Goal: Task Accomplishment & Management: Complete application form

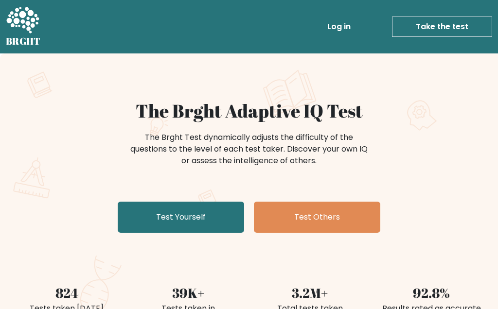
click at [148, 214] on link "Test Yourself" at bounding box center [181, 217] width 127 height 31
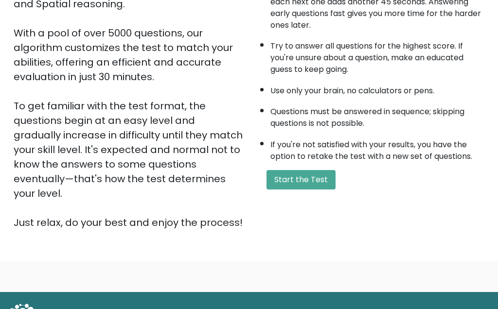
scroll to position [180, 0]
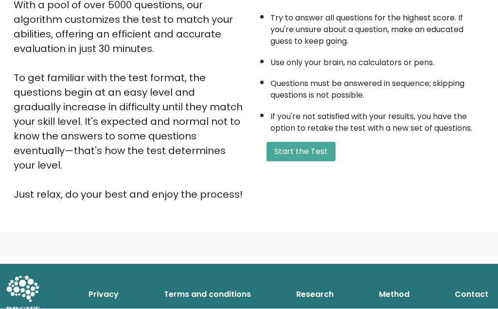
click at [315, 162] on button "Start the Test" at bounding box center [301, 152] width 69 height 19
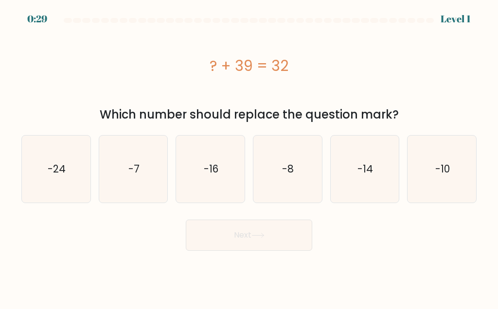
click at [142, 179] on icon "-7" at bounding box center [133, 169] width 67 height 67
click at [249, 157] on input "b. -7" at bounding box center [249, 156] width 0 height 2
radio input "true"
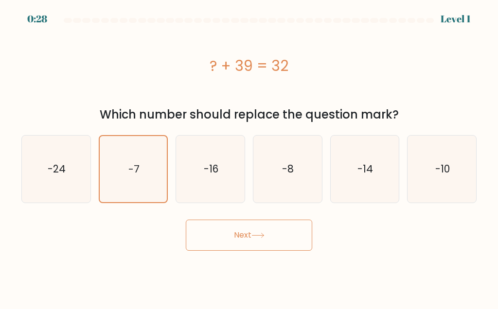
click at [275, 236] on button "Next" at bounding box center [249, 235] width 127 height 31
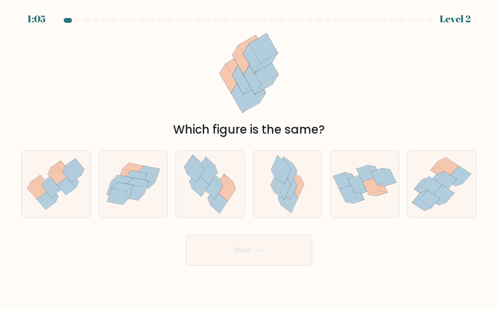
click at [46, 165] on icon at bounding box center [56, 184] width 69 height 59
click at [249, 157] on input "a." at bounding box center [249, 156] width 0 height 2
radio input "true"
click at [233, 249] on button "Next" at bounding box center [249, 250] width 127 height 31
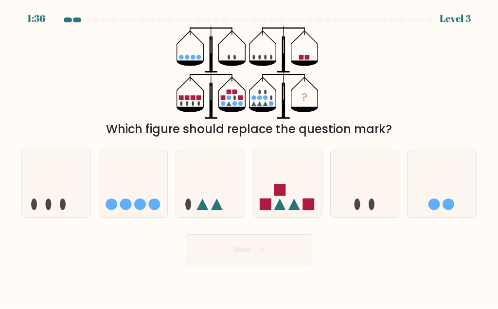
click at [292, 182] on icon at bounding box center [288, 184] width 69 height 57
click at [250, 157] on input "d." at bounding box center [249, 156] width 0 height 2
radio input "true"
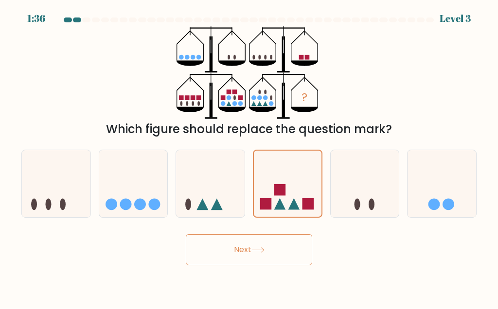
click at [277, 257] on button "Next" at bounding box center [249, 250] width 127 height 31
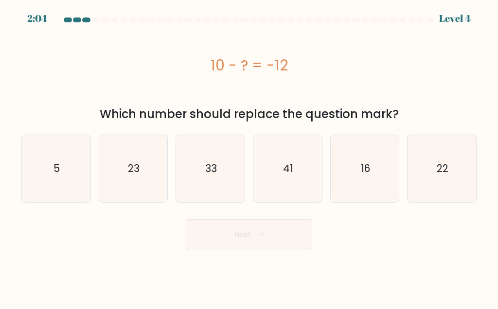
click at [51, 172] on icon "5" at bounding box center [55, 169] width 67 height 67
click at [249, 157] on input "a. 5" at bounding box center [249, 156] width 0 height 2
radio input "true"
click at [224, 228] on button "Next" at bounding box center [249, 235] width 127 height 31
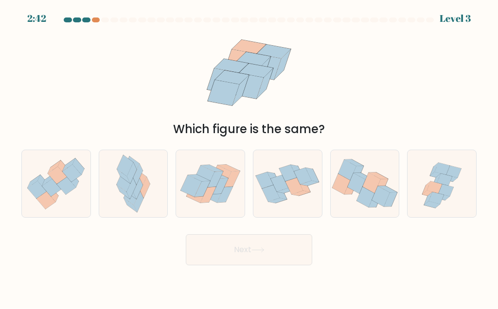
click at [119, 182] on icon at bounding box center [125, 181] width 16 height 21
click at [249, 157] on input "b." at bounding box center [249, 156] width 0 height 2
radio input "true"
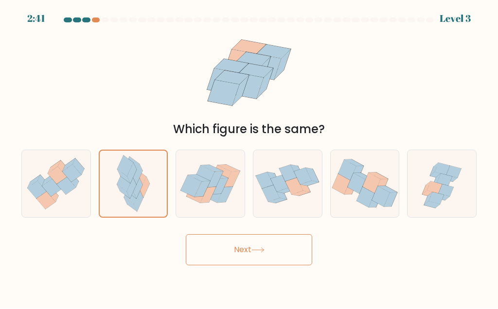
click at [213, 262] on button "Next" at bounding box center [249, 250] width 127 height 31
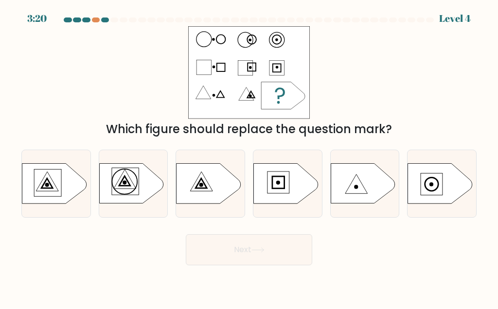
click at [40, 200] on icon at bounding box center [54, 184] width 64 height 40
click at [249, 157] on input "a." at bounding box center [249, 156] width 0 height 2
radio input "true"
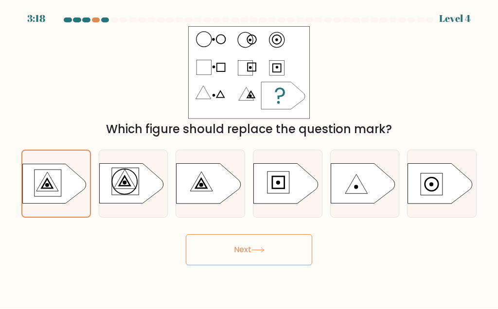
click at [220, 245] on button "Next" at bounding box center [249, 250] width 127 height 31
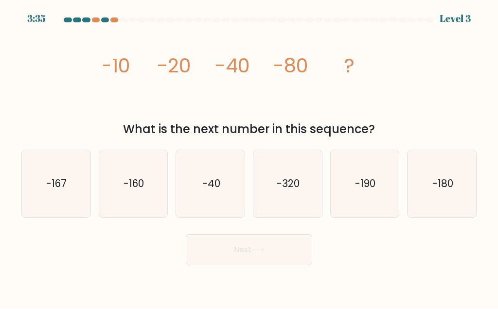
click at [126, 181] on text "-160" at bounding box center [134, 184] width 20 height 14
click at [249, 157] on input "b. -160" at bounding box center [249, 156] width 0 height 2
radio input "true"
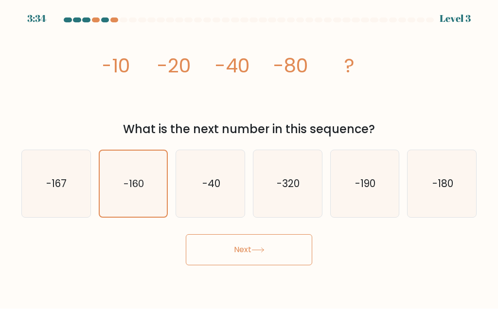
click at [294, 249] on button "Next" at bounding box center [249, 250] width 127 height 31
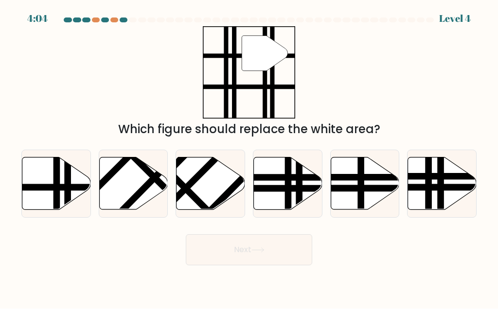
click at [44, 192] on icon at bounding box center [56, 184] width 69 height 53
click at [249, 157] on input "a." at bounding box center [249, 156] width 0 height 2
radio input "true"
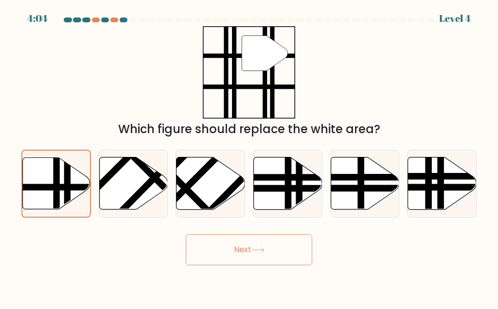
click at [231, 248] on button "Next" at bounding box center [249, 250] width 127 height 31
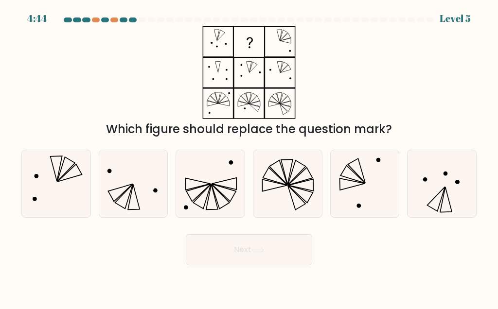
click at [66, 206] on icon at bounding box center [55, 184] width 67 height 67
click at [249, 157] on input "a." at bounding box center [249, 156] width 0 height 2
radio input "true"
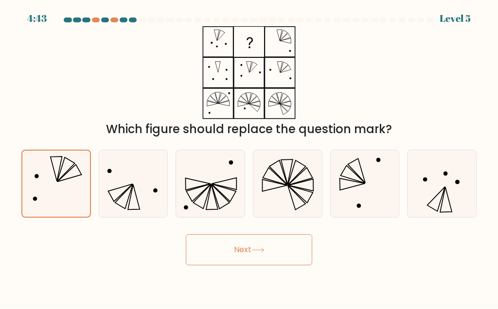
click at [230, 254] on button "Next" at bounding box center [249, 250] width 127 height 31
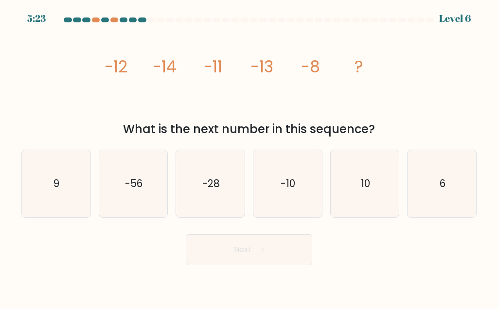
click at [454, 197] on icon "6" at bounding box center [442, 184] width 67 height 67
click at [250, 157] on input "f. 6" at bounding box center [249, 156] width 0 height 2
radio input "true"
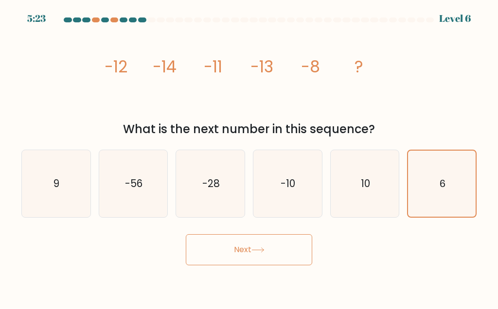
click at [214, 265] on button "Next" at bounding box center [249, 250] width 127 height 31
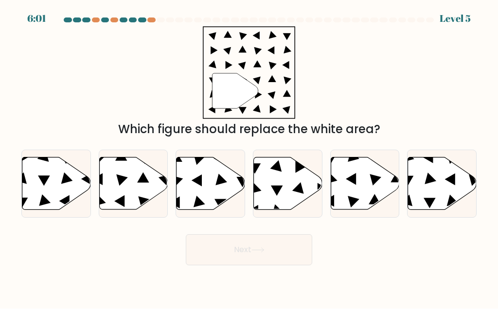
click at [192, 186] on icon at bounding box center [211, 184] width 69 height 53
click at [249, 157] on input "c." at bounding box center [249, 156] width 0 height 2
radio input "true"
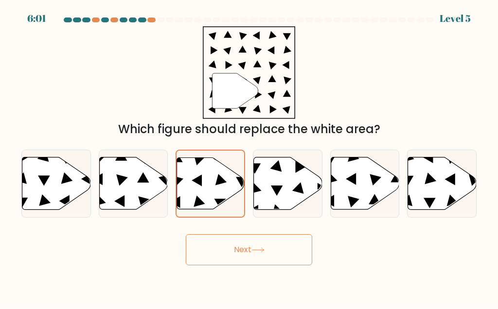
click at [218, 261] on button "Next" at bounding box center [249, 250] width 127 height 31
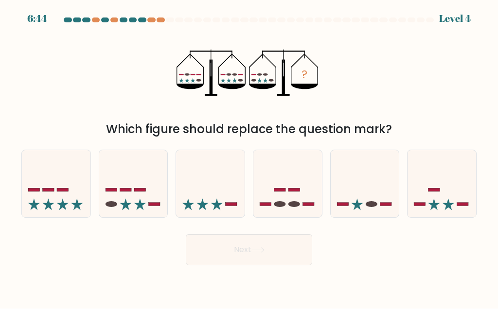
click at [204, 194] on icon at bounding box center [210, 184] width 69 height 57
click at [249, 157] on input "c." at bounding box center [249, 156] width 0 height 2
radio input "true"
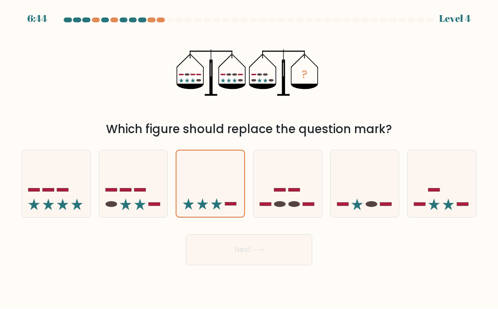
click at [224, 265] on button "Next" at bounding box center [249, 250] width 127 height 31
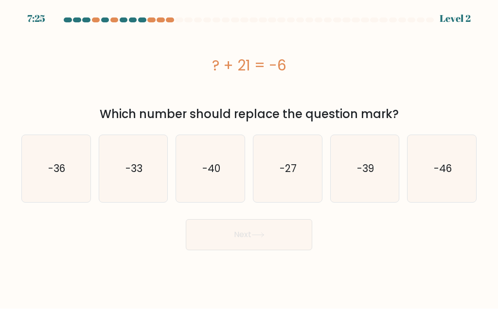
click at [321, 152] on icon "-27" at bounding box center [287, 169] width 67 height 67
click at [250, 155] on input "d. -27" at bounding box center [249, 156] width 0 height 2
radio input "true"
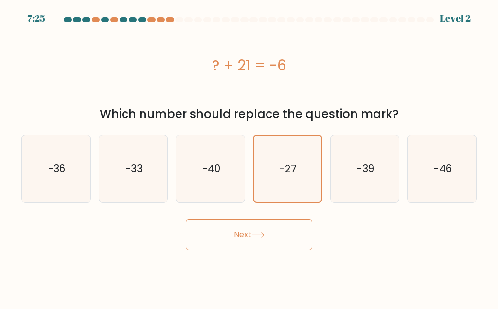
click at [271, 231] on button "Next" at bounding box center [249, 235] width 127 height 31
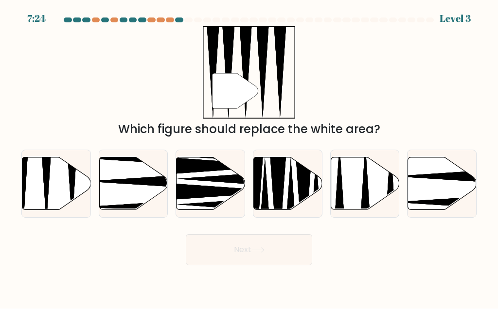
click at [278, 227] on form at bounding box center [249, 142] width 498 height 248
click at [107, 181] on icon at bounding box center [155, 182] width 136 height 18
click at [249, 157] on input "b." at bounding box center [249, 156] width 0 height 2
radio input "true"
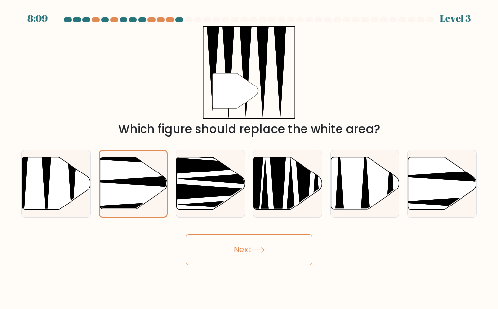
click at [273, 238] on button "Next" at bounding box center [249, 250] width 127 height 31
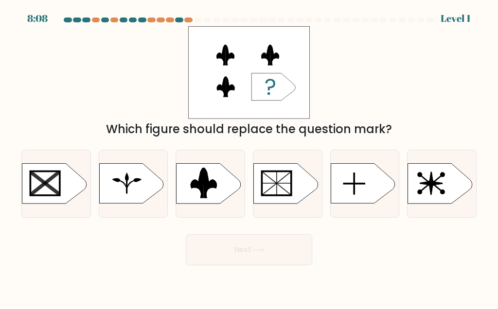
click at [283, 254] on button "Next" at bounding box center [249, 250] width 127 height 31
click at [271, 251] on button "Next" at bounding box center [249, 250] width 127 height 31
click at [299, 186] on icon at bounding box center [286, 184] width 64 height 40
click at [250, 157] on input "d." at bounding box center [249, 156] width 0 height 2
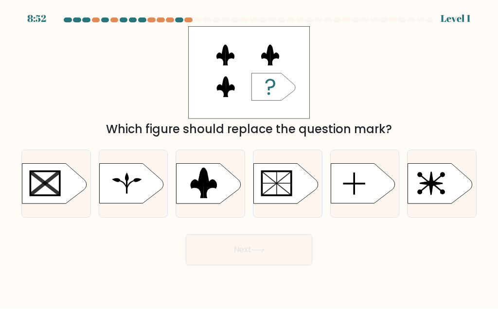
radio input "true"
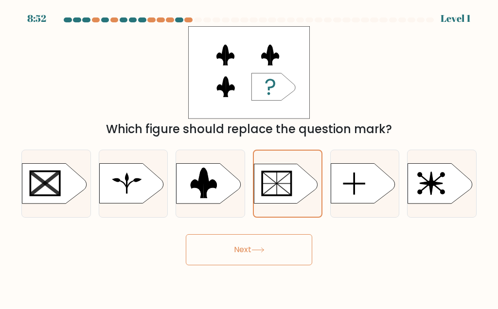
click at [281, 248] on button "Next" at bounding box center [249, 250] width 127 height 31
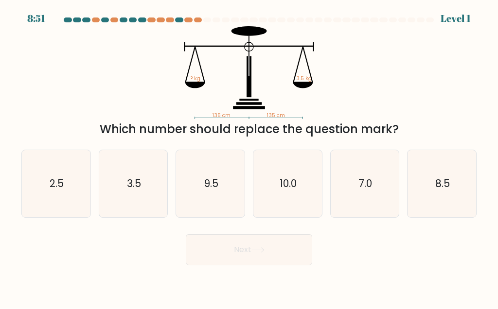
click at [285, 251] on button "Next" at bounding box center [249, 250] width 127 height 31
click at [356, 164] on icon "7.0" at bounding box center [364, 184] width 67 height 67
click at [250, 157] on input "e. 7.0" at bounding box center [249, 156] width 0 height 2
radio input "true"
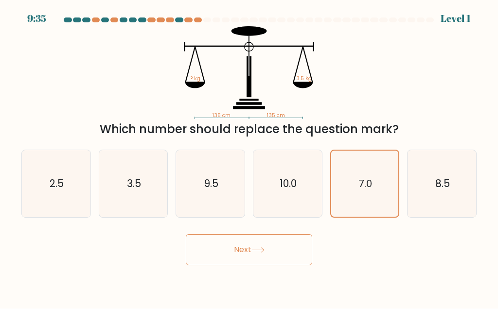
click at [272, 244] on button "Next" at bounding box center [249, 250] width 127 height 31
click at [270, 250] on button "Next" at bounding box center [249, 250] width 127 height 31
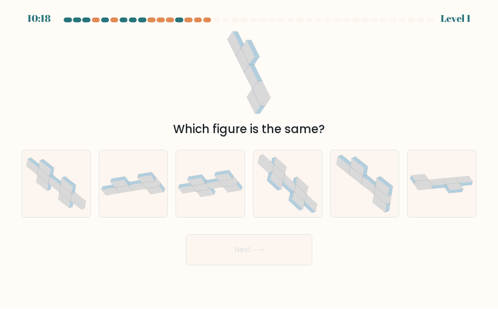
click at [284, 244] on button "Next" at bounding box center [249, 250] width 127 height 31
click at [280, 251] on button "Next" at bounding box center [249, 250] width 127 height 31
click at [284, 239] on button "Next" at bounding box center [249, 250] width 127 height 31
click at [288, 247] on button "Next" at bounding box center [249, 250] width 127 height 31
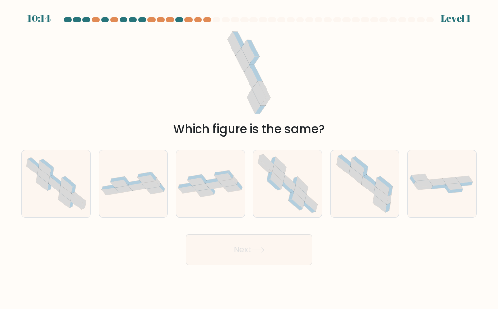
click at [305, 186] on icon at bounding box center [302, 186] width 13 height 17
click at [250, 157] on input "d." at bounding box center [249, 156] width 0 height 2
radio input "true"
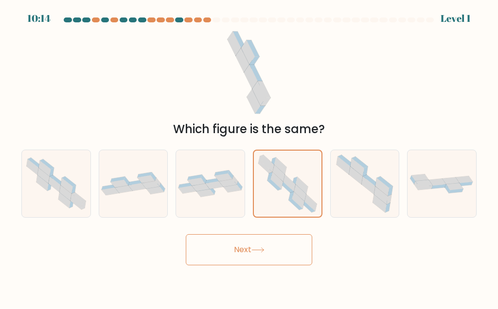
click at [291, 188] on icon at bounding box center [289, 183] width 12 height 17
click at [250, 157] on input "d." at bounding box center [249, 156] width 0 height 2
click at [291, 247] on button "Next" at bounding box center [249, 250] width 127 height 31
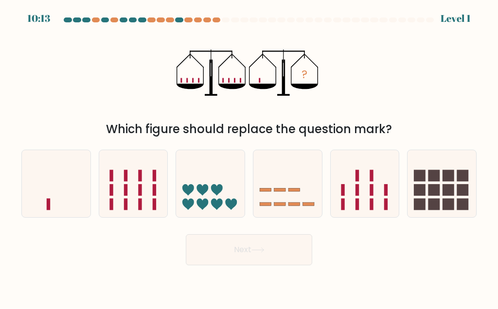
click at [63, 183] on icon at bounding box center [56, 184] width 69 height 57
click at [249, 157] on input "a." at bounding box center [249, 156] width 0 height 2
radio input "true"
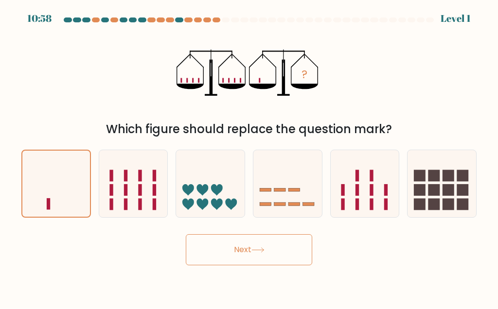
click at [278, 245] on button "Next" at bounding box center [249, 250] width 127 height 31
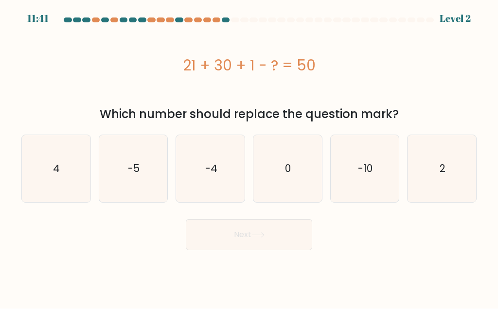
click at [288, 180] on icon "0" at bounding box center [287, 169] width 67 height 67
click at [250, 157] on input "d. 0" at bounding box center [249, 156] width 0 height 2
radio input "true"
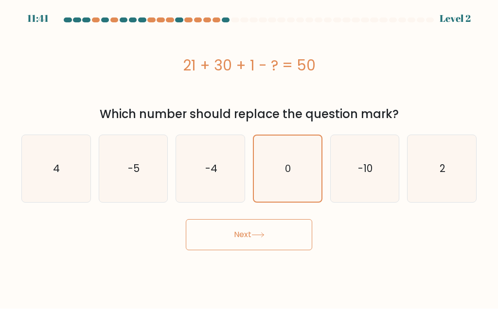
click at [277, 232] on button "Next" at bounding box center [249, 235] width 127 height 31
click at [285, 235] on button "Next" at bounding box center [249, 235] width 127 height 31
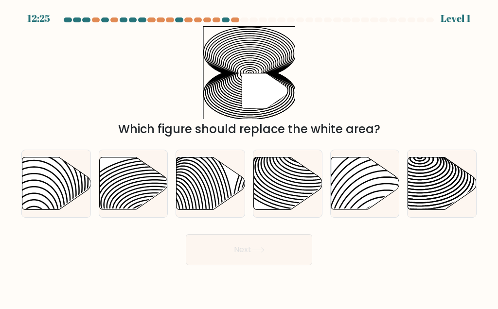
click at [383, 175] on icon at bounding box center [365, 184] width 69 height 53
click at [250, 157] on input "e." at bounding box center [249, 156] width 0 height 2
radio input "true"
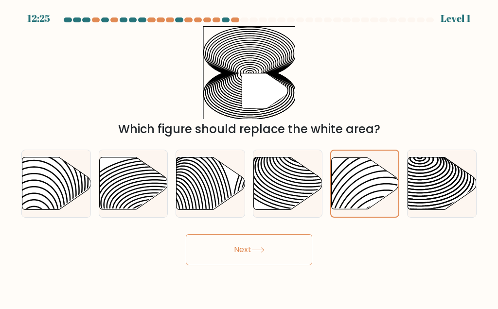
click at [283, 248] on button "Next" at bounding box center [249, 250] width 127 height 31
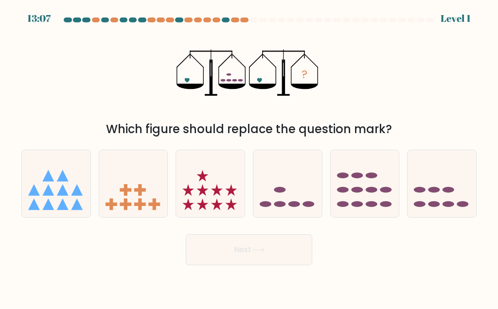
click at [72, 184] on icon at bounding box center [56, 184] width 69 height 57
click at [249, 157] on input "a." at bounding box center [249, 156] width 0 height 2
radio input "true"
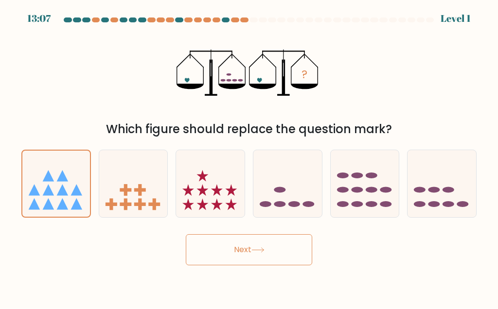
click at [272, 246] on button "Next" at bounding box center [249, 250] width 127 height 31
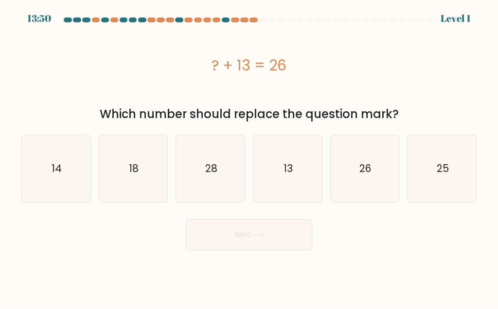
click at [382, 185] on icon "26" at bounding box center [364, 169] width 67 height 67
click at [250, 157] on input "e. 26" at bounding box center [249, 156] width 0 height 2
radio input "true"
click at [275, 243] on button "Next" at bounding box center [249, 235] width 127 height 31
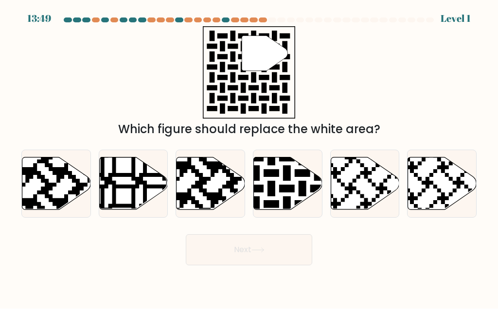
click at [71, 167] on icon at bounding box center [56, 184] width 69 height 53
click at [249, 157] on input "a." at bounding box center [249, 156] width 0 height 2
radio input "true"
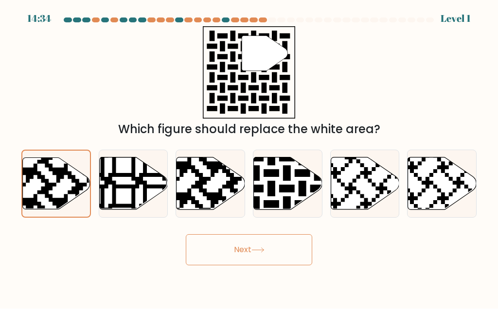
click at [284, 248] on button "Next" at bounding box center [249, 250] width 127 height 31
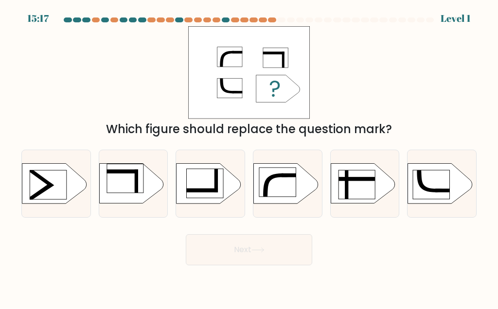
click at [295, 184] on rect at bounding box center [277, 182] width 36 height 29
click at [250, 157] on input "d." at bounding box center [249, 156] width 0 height 2
radio input "true"
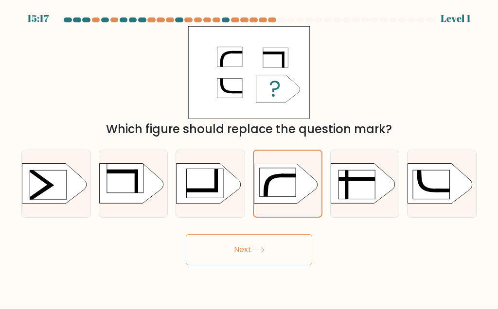
click at [293, 257] on button "Next" at bounding box center [249, 250] width 127 height 31
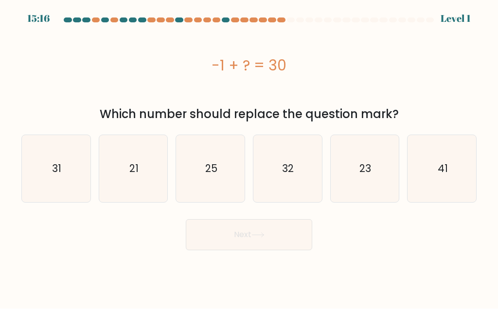
click at [70, 183] on icon "31" at bounding box center [55, 169] width 67 height 67
click at [249, 157] on input "a. 31" at bounding box center [249, 156] width 0 height 2
radio input "true"
click at [296, 246] on button "Next" at bounding box center [249, 235] width 127 height 31
click at [295, 246] on button "Next" at bounding box center [249, 235] width 127 height 31
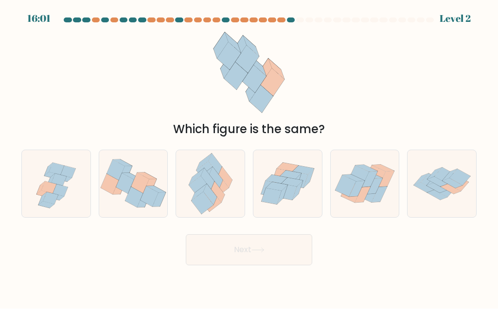
click at [299, 241] on button "Next" at bounding box center [249, 250] width 127 height 31
click at [296, 236] on button "Next" at bounding box center [249, 250] width 127 height 31
click at [297, 238] on button "Next" at bounding box center [249, 250] width 127 height 31
click at [297, 240] on button "Next" at bounding box center [249, 250] width 127 height 31
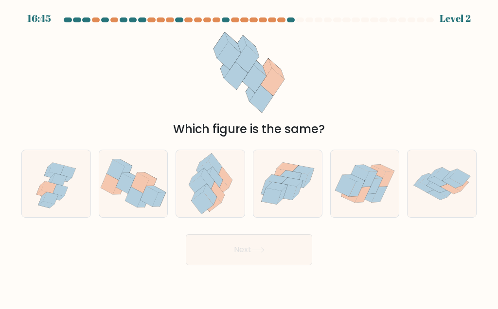
click at [64, 182] on icon at bounding box center [59, 180] width 15 height 12
click at [249, 157] on input "a." at bounding box center [249, 156] width 0 height 2
radio input "true"
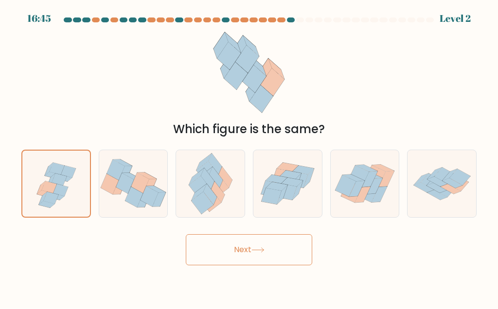
click at [293, 244] on button "Next" at bounding box center [249, 250] width 127 height 31
click at [294, 250] on button "Next" at bounding box center [249, 250] width 127 height 31
click at [294, 249] on button "Next" at bounding box center [249, 250] width 127 height 31
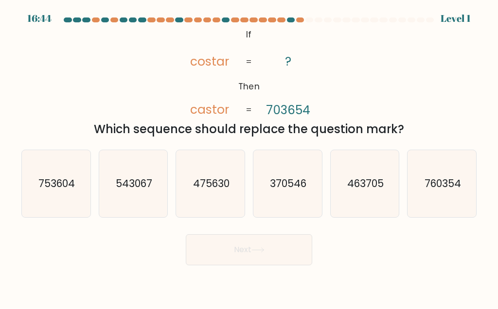
click at [57, 177] on text "753604" at bounding box center [56, 184] width 36 height 14
click at [249, 157] on input "a. 753604" at bounding box center [249, 156] width 0 height 2
radio input "true"
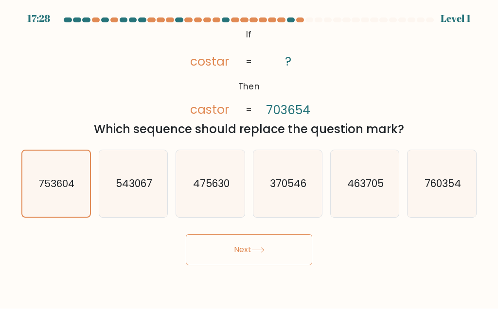
click at [53, 179] on text "753604" at bounding box center [57, 185] width 36 height 14
click at [249, 157] on input "a. 753604" at bounding box center [249, 156] width 0 height 2
click at [292, 254] on button "Next" at bounding box center [249, 250] width 127 height 31
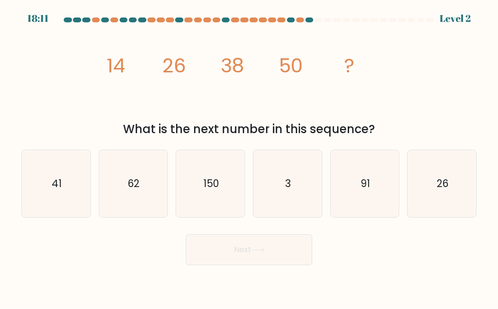
click at [49, 177] on icon "41" at bounding box center [55, 184] width 67 height 67
click at [249, 157] on input "a. 41" at bounding box center [249, 156] width 0 height 2
radio input "true"
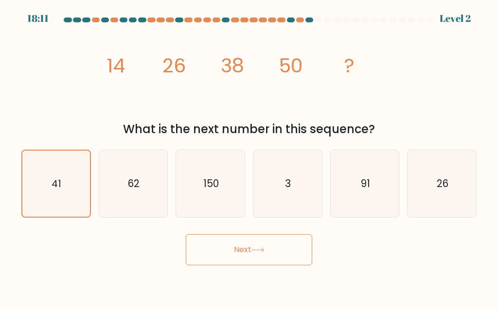
click at [299, 251] on button "Next" at bounding box center [249, 250] width 127 height 31
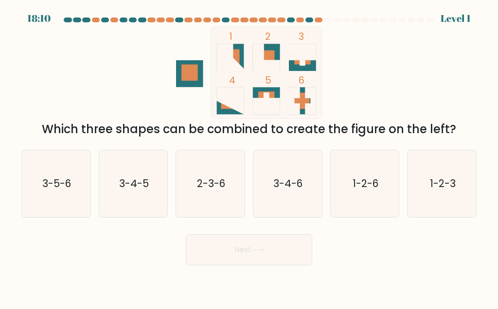
click at [43, 183] on text "3-5-6" at bounding box center [56, 184] width 29 height 14
click at [249, 157] on input "a. 3-5-6" at bounding box center [249, 156] width 0 height 2
radio input "true"
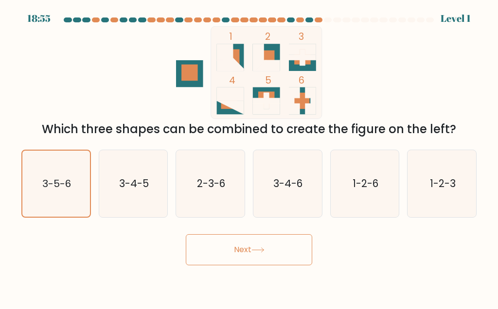
click at [303, 254] on button "Next" at bounding box center [249, 250] width 127 height 31
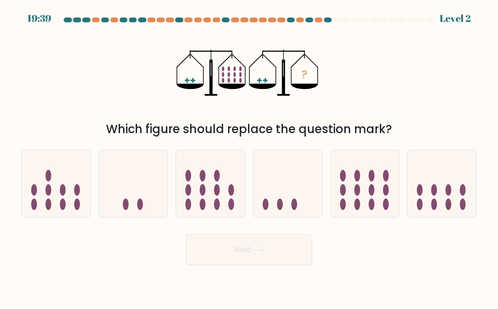
click at [47, 176] on ellipse at bounding box center [49, 176] width 6 height 12
click at [249, 157] on input "a." at bounding box center [249, 156] width 0 height 2
radio input "true"
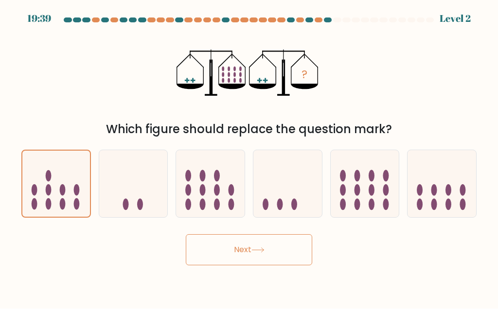
click at [305, 252] on button "Next" at bounding box center [249, 250] width 127 height 31
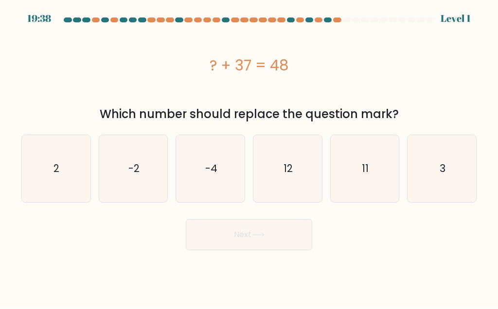
click at [46, 177] on icon "2" at bounding box center [55, 169] width 67 height 67
click at [249, 157] on input "a. 2" at bounding box center [249, 156] width 0 height 2
radio input "true"
click at [310, 250] on button "Next" at bounding box center [249, 235] width 127 height 31
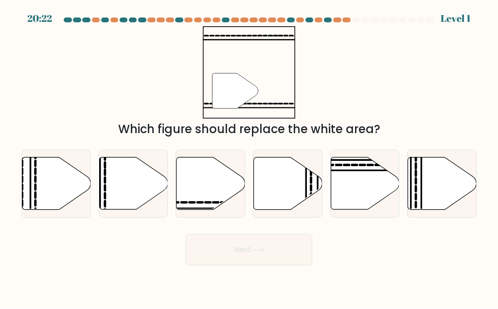
click at [47, 172] on icon at bounding box center [56, 184] width 69 height 53
click at [249, 157] on input "a." at bounding box center [249, 156] width 0 height 2
radio input "true"
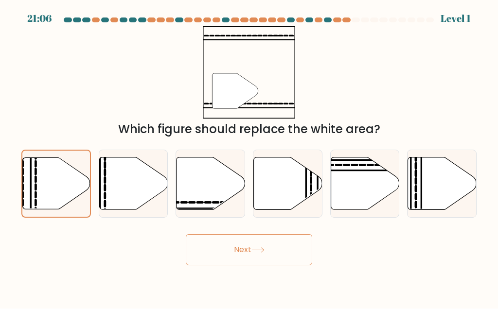
click at [312, 250] on button "Next" at bounding box center [249, 250] width 127 height 31
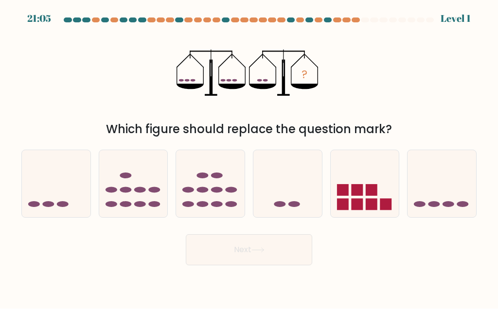
click at [43, 173] on icon at bounding box center [56, 184] width 69 height 57
click at [249, 157] on input "a." at bounding box center [249, 156] width 0 height 2
radio input "true"
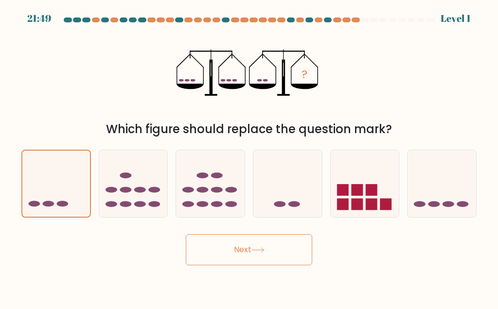
click at [312, 248] on button "Next" at bounding box center [249, 250] width 127 height 31
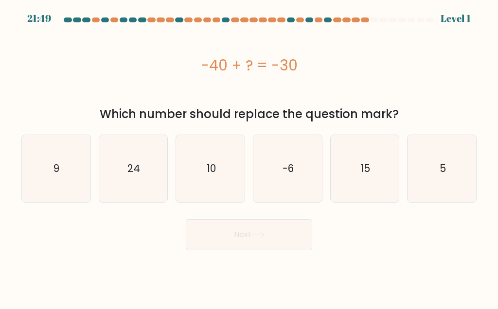
click at [45, 177] on icon "9" at bounding box center [55, 169] width 67 height 67
click at [249, 157] on input "a. 9" at bounding box center [249, 156] width 0 height 2
radio input "true"
click at [320, 250] on div "Next" at bounding box center [249, 233] width 467 height 36
click at [35, 168] on icon "9" at bounding box center [56, 169] width 66 height 66
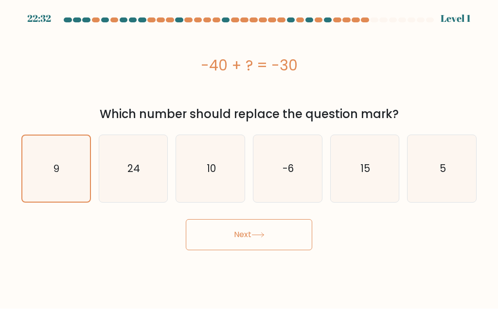
click at [249, 157] on input "a. 9" at bounding box center [249, 156] width 0 height 2
click at [322, 245] on div "Next" at bounding box center [249, 233] width 467 height 36
click at [293, 223] on button "Next" at bounding box center [249, 235] width 127 height 31
click at [293, 222] on button "Next" at bounding box center [249, 235] width 127 height 31
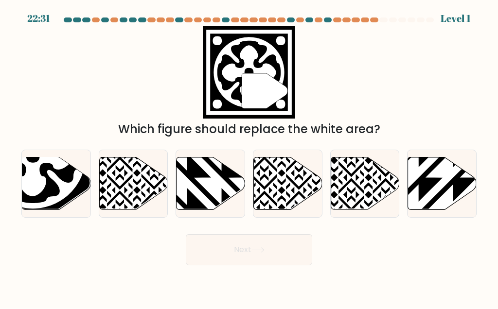
click at [291, 228] on form at bounding box center [249, 142] width 498 height 248
click at [48, 179] on icon at bounding box center [32, 156] width 95 height 95
click at [249, 157] on input "a." at bounding box center [249, 156] width 0 height 2
radio input "true"
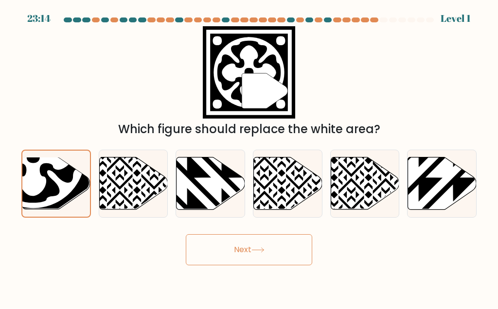
click at [295, 236] on button "Next" at bounding box center [249, 250] width 127 height 31
click at [294, 236] on button "Next" at bounding box center [249, 250] width 127 height 31
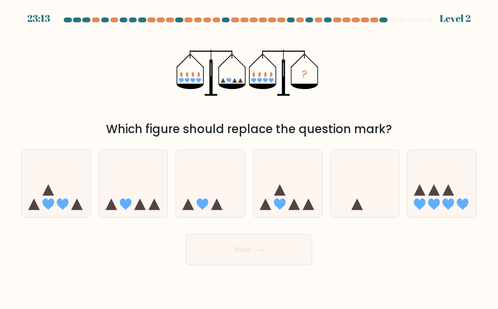
click at [46, 175] on icon at bounding box center [56, 184] width 69 height 57
click at [249, 157] on input "a." at bounding box center [249, 156] width 0 height 2
radio input "true"
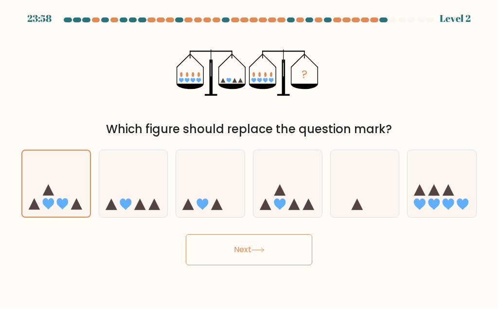
click at [300, 246] on button "Next" at bounding box center [249, 250] width 127 height 31
click at [299, 245] on button "Next" at bounding box center [249, 250] width 127 height 31
click at [298, 247] on button "Next" at bounding box center [249, 250] width 127 height 31
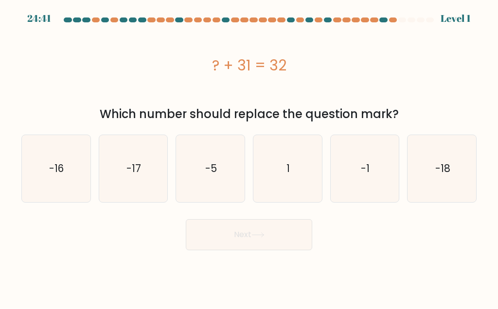
click at [42, 176] on icon "-16" at bounding box center [55, 169] width 67 height 67
click at [249, 157] on input "a. -16" at bounding box center [249, 156] width 0 height 2
radio input "true"
click at [296, 245] on button "Next" at bounding box center [249, 235] width 127 height 31
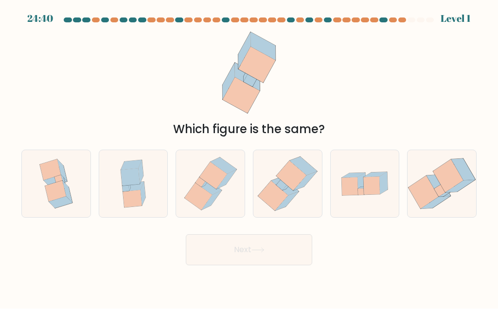
click at [43, 181] on icon at bounding box center [56, 184] width 51 height 67
click at [249, 157] on input "a." at bounding box center [249, 156] width 0 height 2
radio input "true"
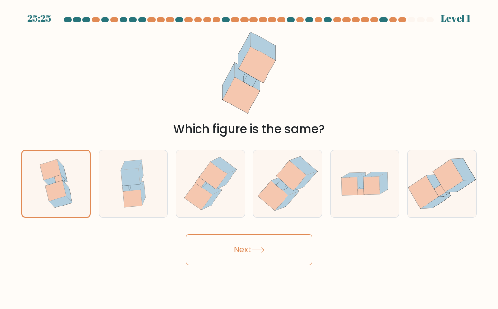
click at [448, 191] on icon at bounding box center [460, 187] width 29 height 13
click at [250, 157] on input "f." at bounding box center [249, 156] width 0 height 2
radio input "true"
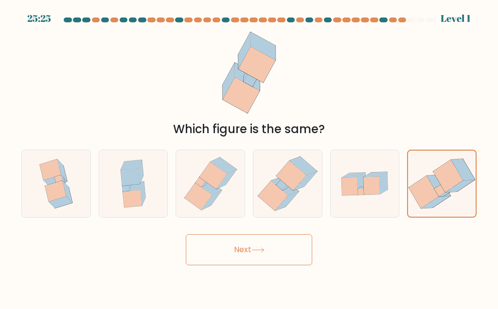
click at [448, 191] on icon at bounding box center [448, 176] width 30 height 33
click at [250, 157] on input "f." at bounding box center [249, 156] width 0 height 2
click at [275, 251] on button "Next" at bounding box center [249, 250] width 127 height 31
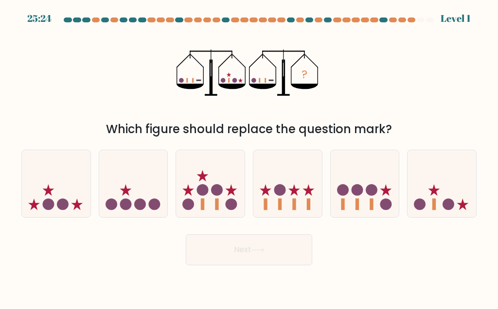
click at [362, 190] on circle at bounding box center [357, 191] width 12 height 12
click at [250, 157] on input "e." at bounding box center [249, 156] width 0 height 2
radio input "true"
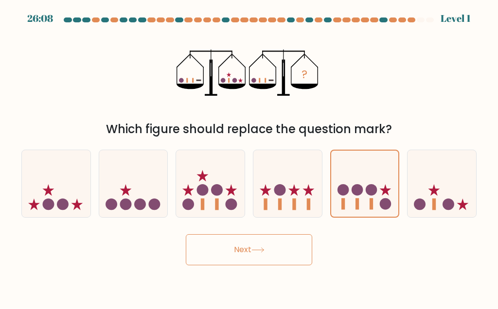
click at [285, 256] on button "Next" at bounding box center [249, 250] width 127 height 31
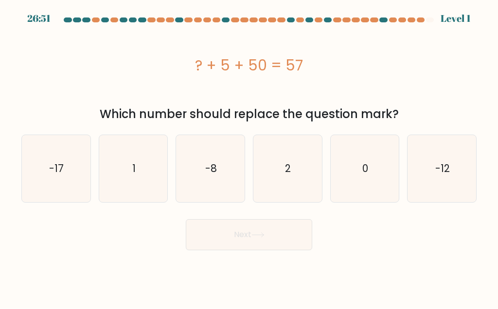
click at [301, 176] on icon "2" at bounding box center [287, 169] width 67 height 67
click at [250, 157] on input "d. 2" at bounding box center [249, 156] width 0 height 2
radio input "true"
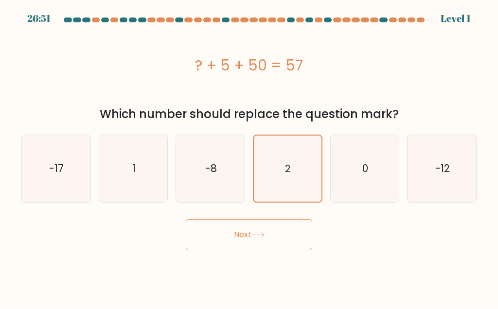
click at [279, 242] on button "Next" at bounding box center [249, 235] width 127 height 31
